Goal: Transaction & Acquisition: Purchase product/service

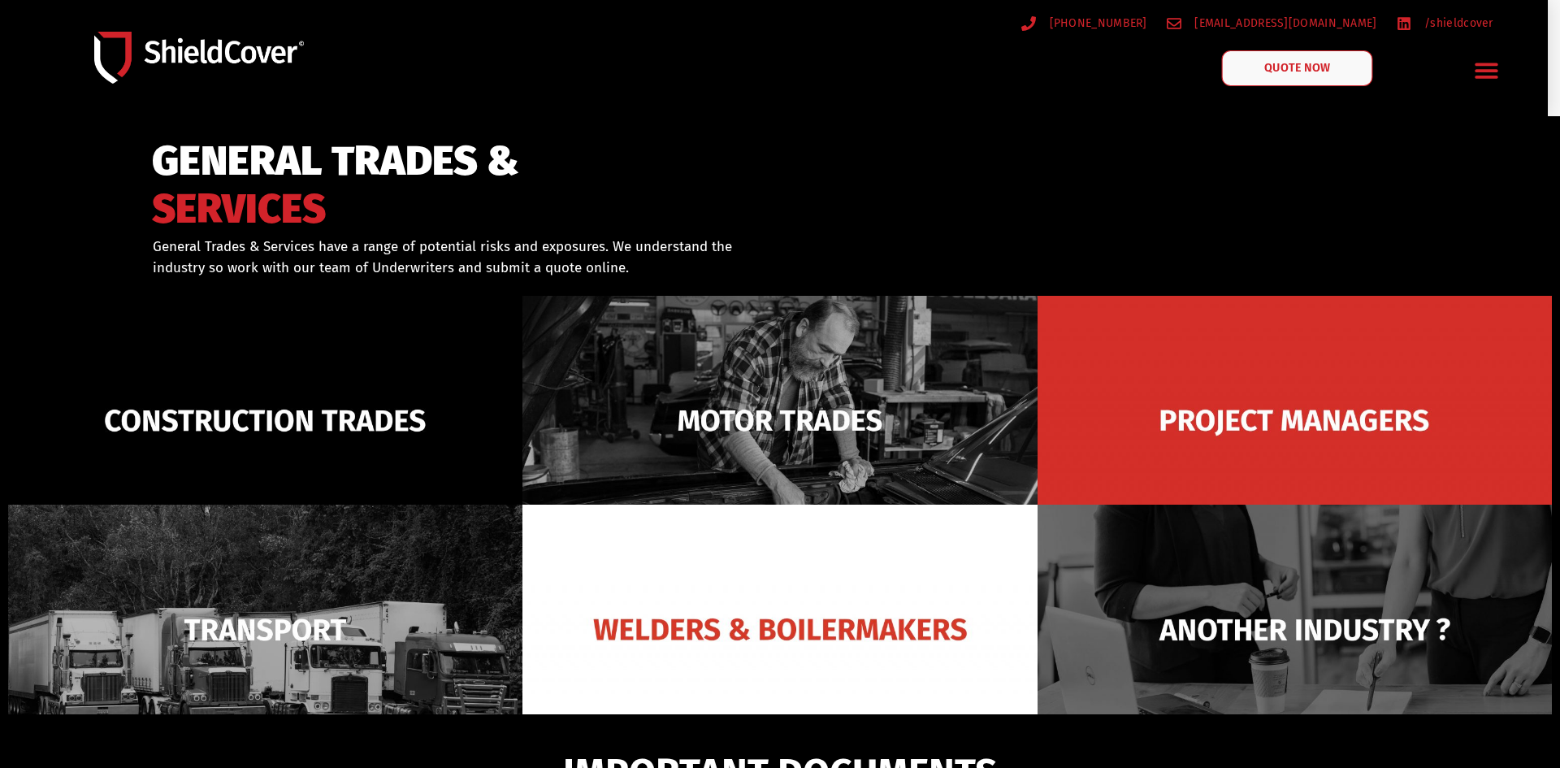
click at [1316, 58] on link "QUOTE NOW" at bounding box center [1296, 68] width 151 height 36
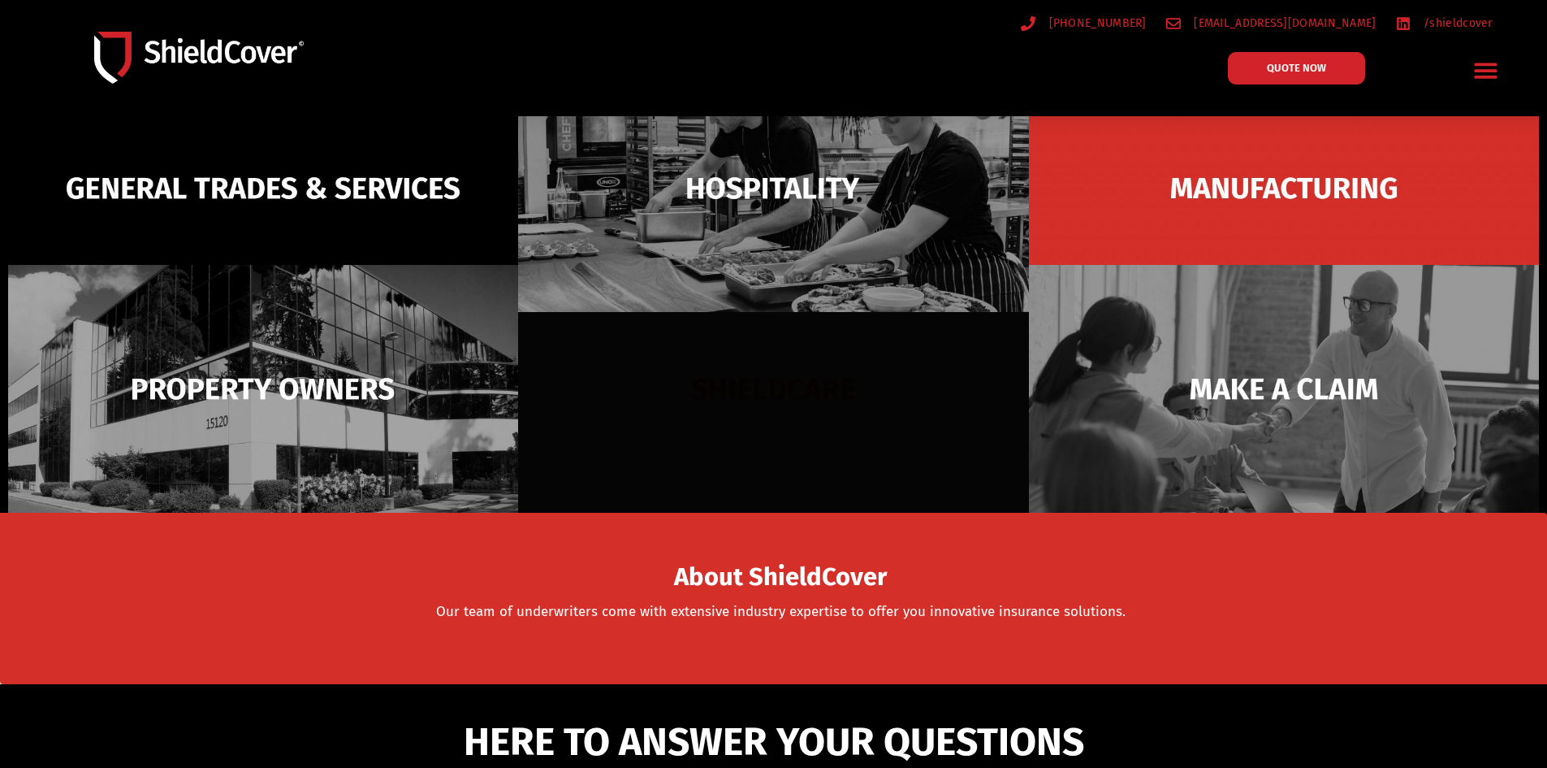
scroll to position [81, 0]
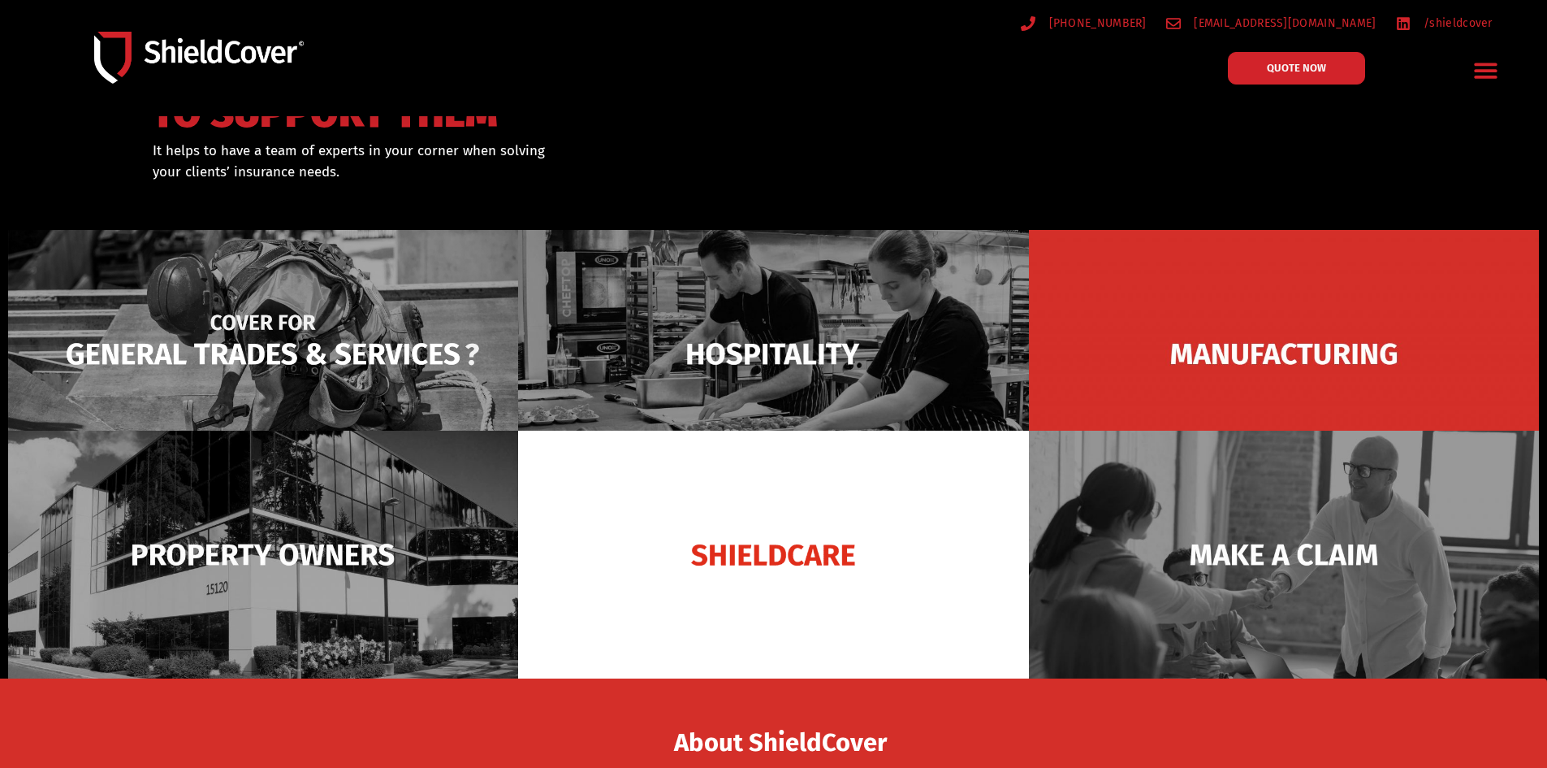
click at [264, 269] on img at bounding box center [263, 354] width 510 height 248
click at [327, 357] on img at bounding box center [263, 354] width 510 height 248
click at [392, 374] on img at bounding box center [263, 354] width 510 height 248
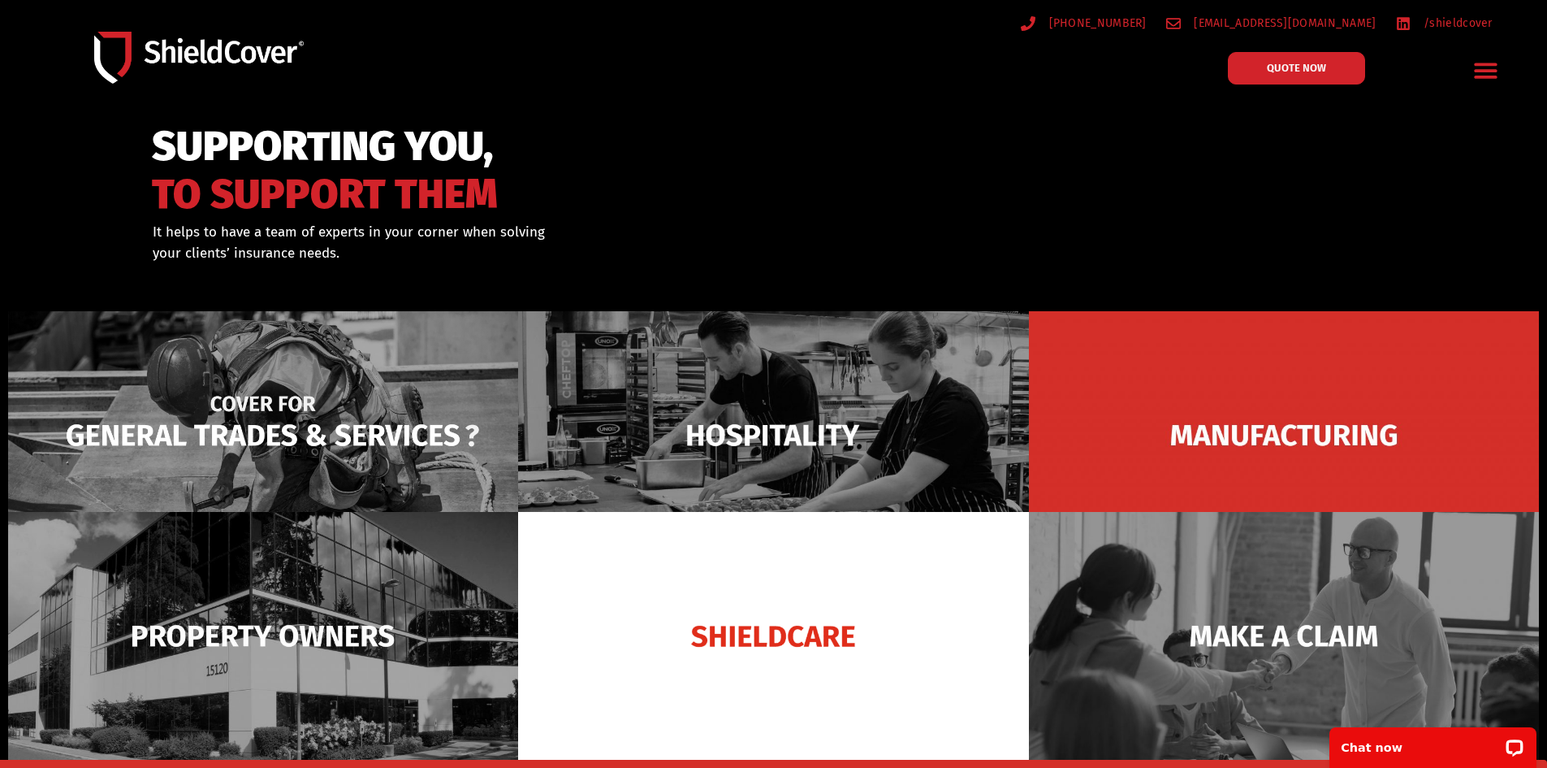
click at [318, 428] on img at bounding box center [263, 435] width 510 height 248
click at [315, 429] on img at bounding box center [263, 435] width 510 height 248
click at [316, 429] on img at bounding box center [263, 435] width 510 height 248
